Goal: Task Accomplishment & Management: Complete application form

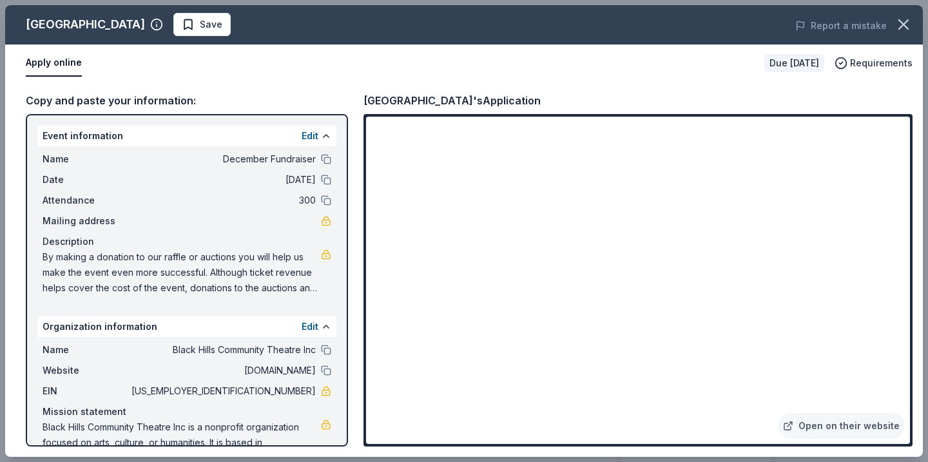
scroll to position [204, 0]
click at [222, 22] on span "Save" at bounding box center [202, 24] width 41 height 15
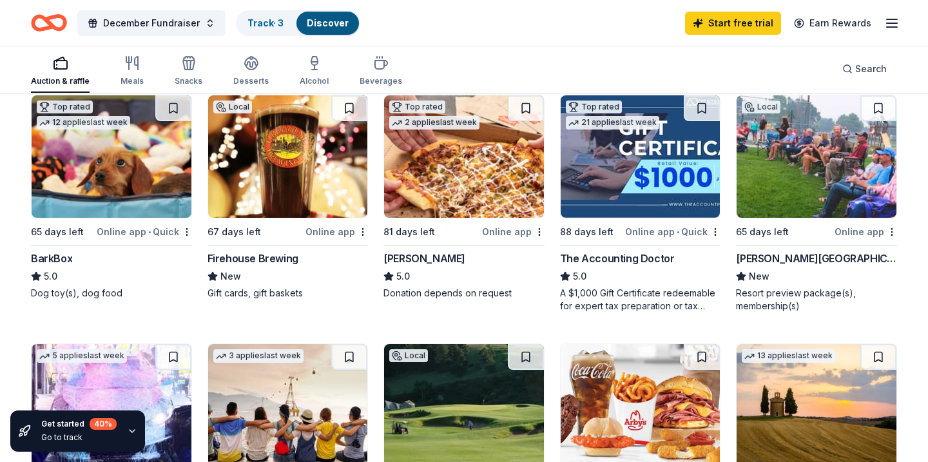
scroll to position [387, 0]
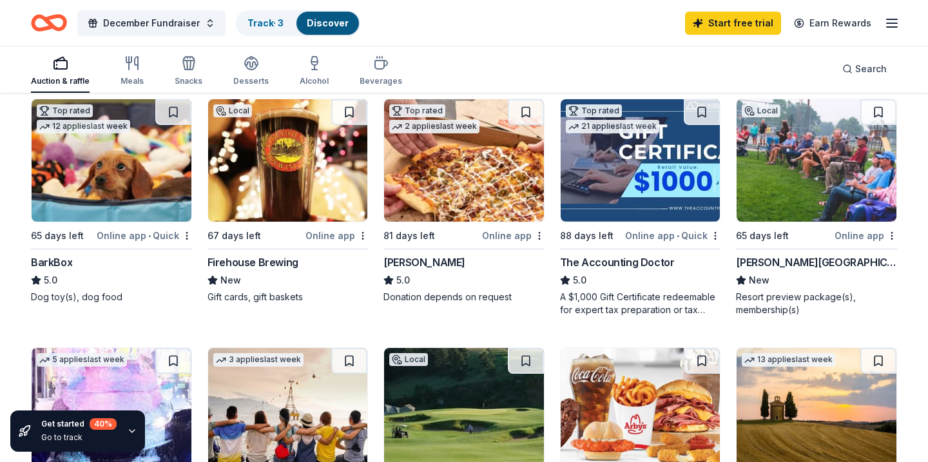
click at [293, 187] on img at bounding box center [288, 160] width 160 height 122
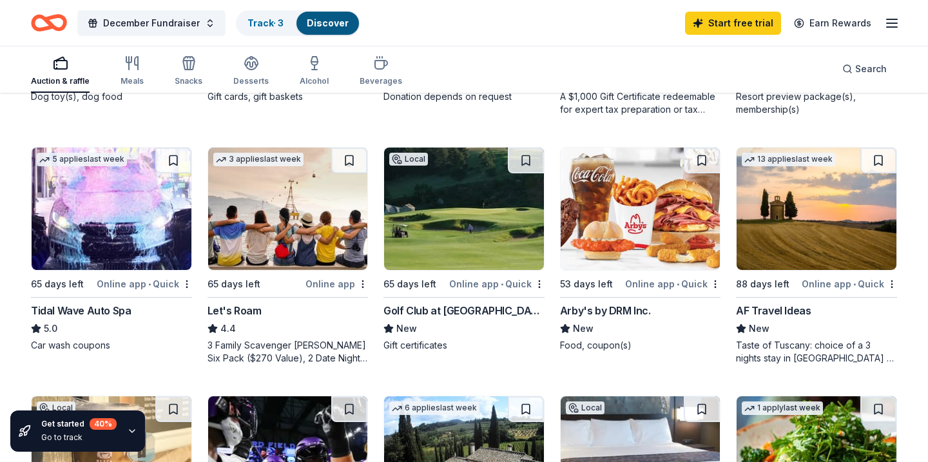
scroll to position [591, 0]
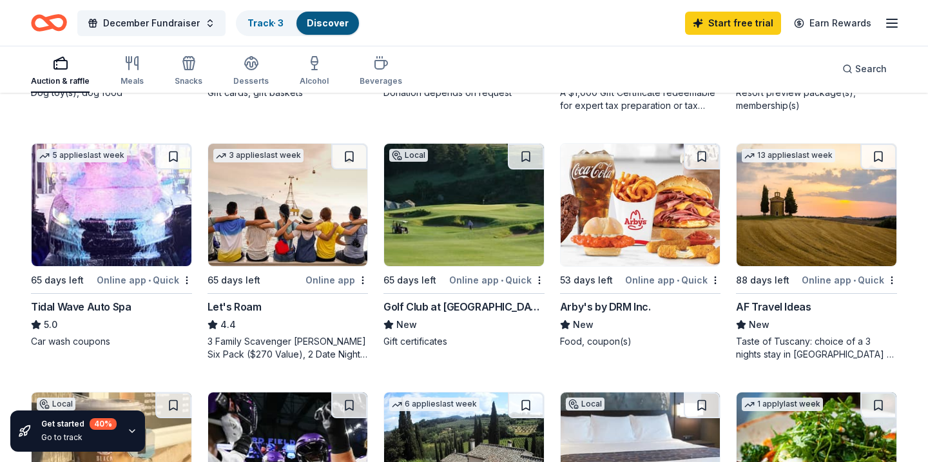
click at [447, 253] on img at bounding box center [464, 205] width 160 height 122
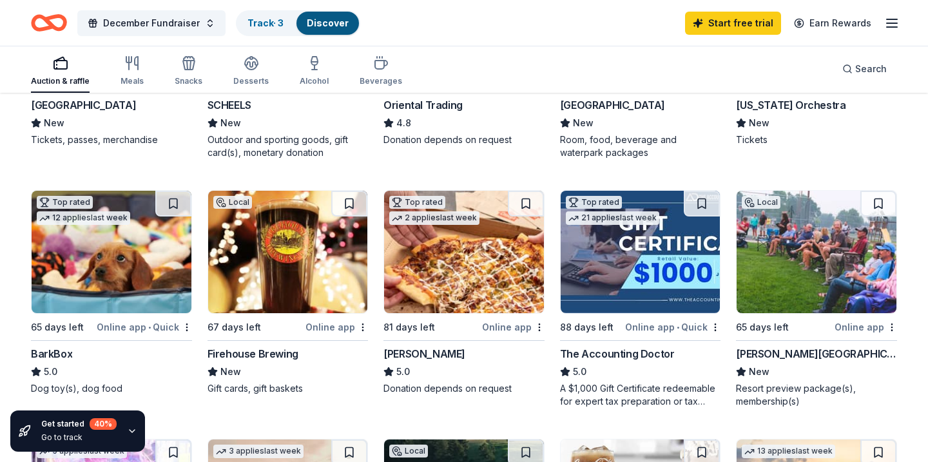
scroll to position [298, 0]
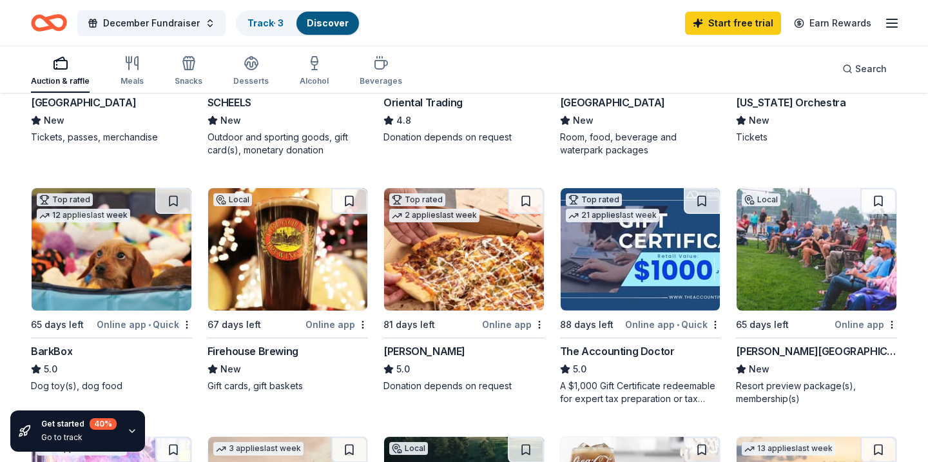
click at [792, 280] on img at bounding box center [816, 249] width 160 height 122
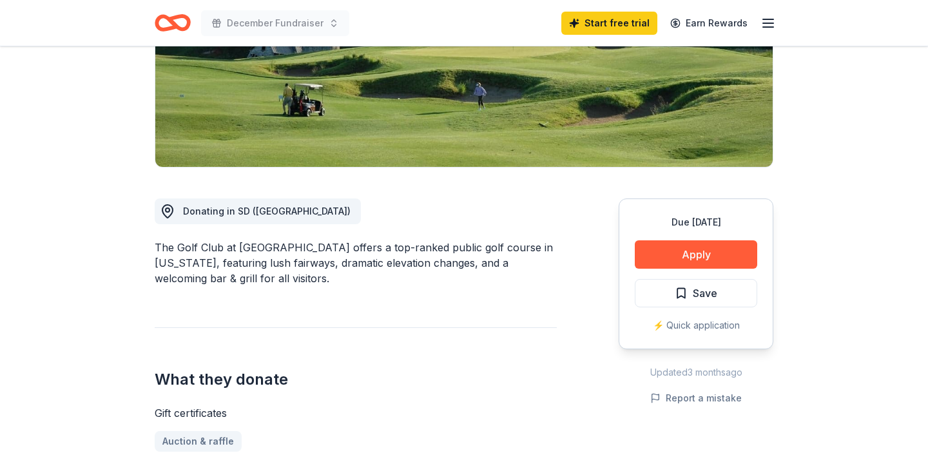
scroll to position [226, 0]
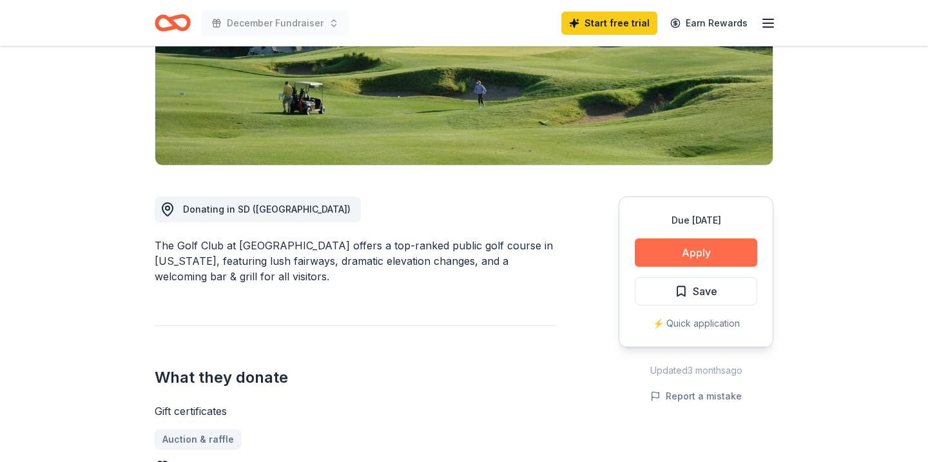
click at [693, 256] on button "Apply" at bounding box center [695, 252] width 122 height 28
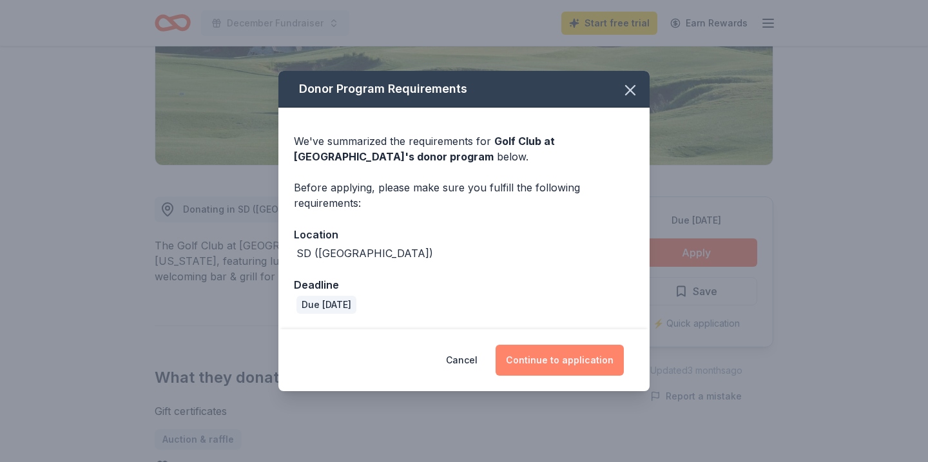
click at [557, 363] on button "Continue to application" at bounding box center [559, 360] width 128 height 31
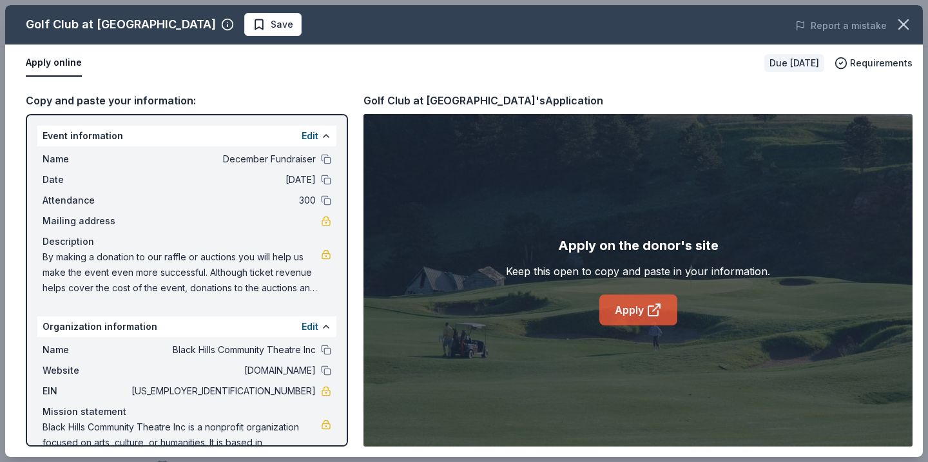
click at [647, 305] on icon at bounding box center [653, 309] width 15 height 15
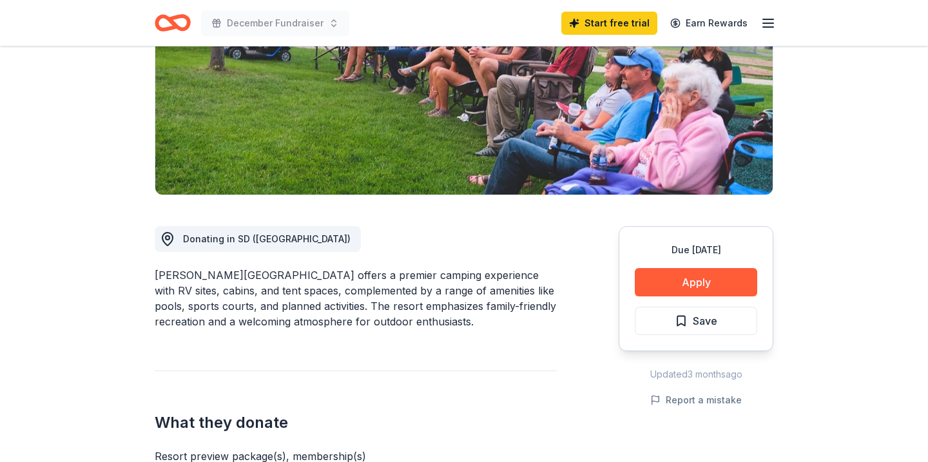
scroll to position [197, 0]
